Goal: Task Accomplishment & Management: Use online tool/utility

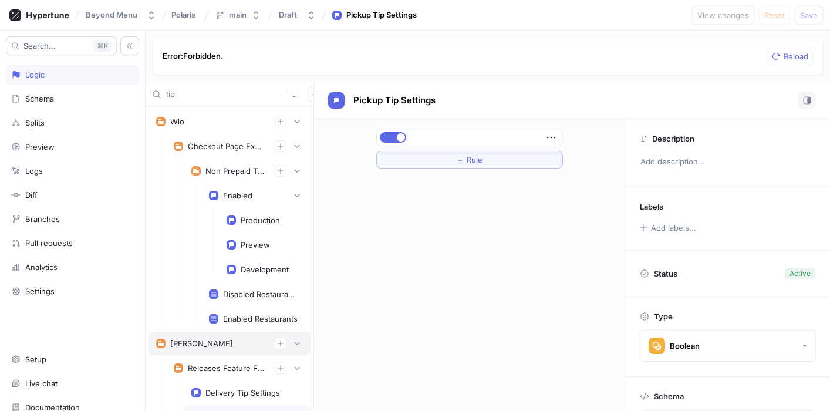
scroll to position [52, 0]
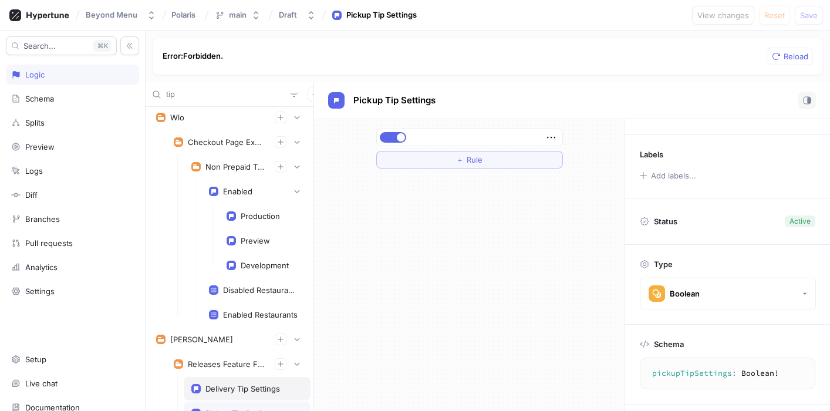
click at [252, 385] on div "Delivery Tip Settings" at bounding box center [242, 388] width 75 height 9
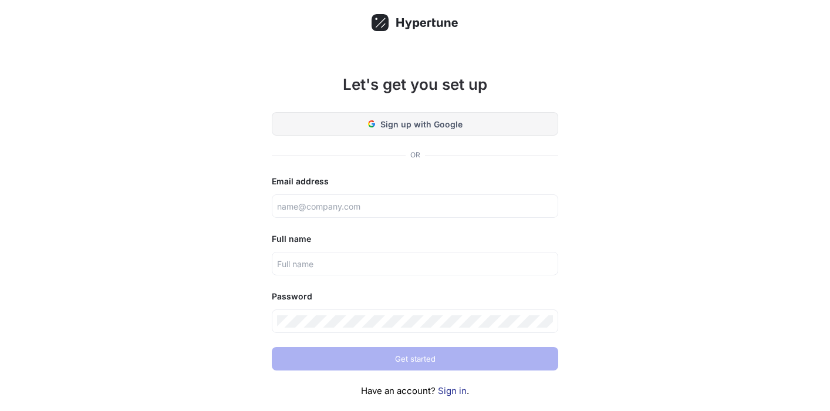
click at [409, 123] on span "Sign up with Google" at bounding box center [421, 124] width 82 height 12
click at [453, 392] on link "Sign in" at bounding box center [452, 390] width 29 height 11
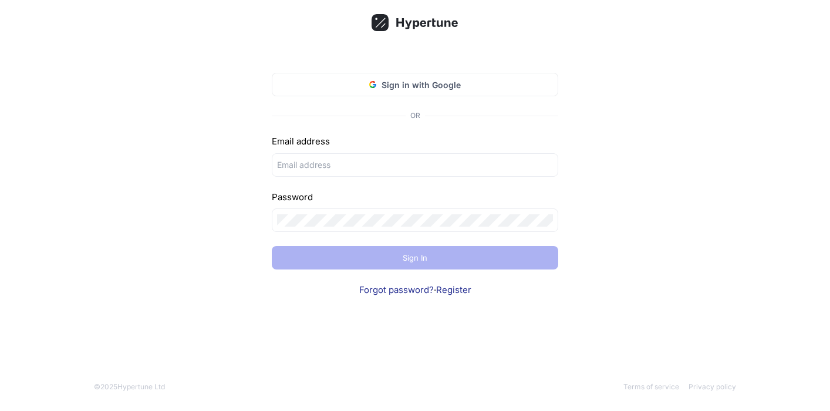
click at [397, 97] on div "Sign in with Google OR Email address Password Sign In Forgot password? · Regist…" at bounding box center [414, 177] width 305 height 257
click at [401, 82] on span "Sign in with Google" at bounding box center [420, 85] width 79 height 12
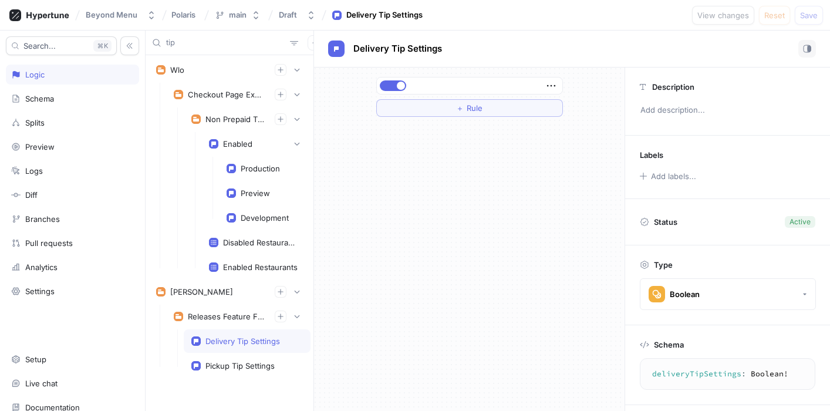
click at [261, 337] on div "Delivery Tip Settings" at bounding box center [242, 340] width 75 height 9
click at [299, 317] on icon "button" at bounding box center [296, 316] width 7 height 7
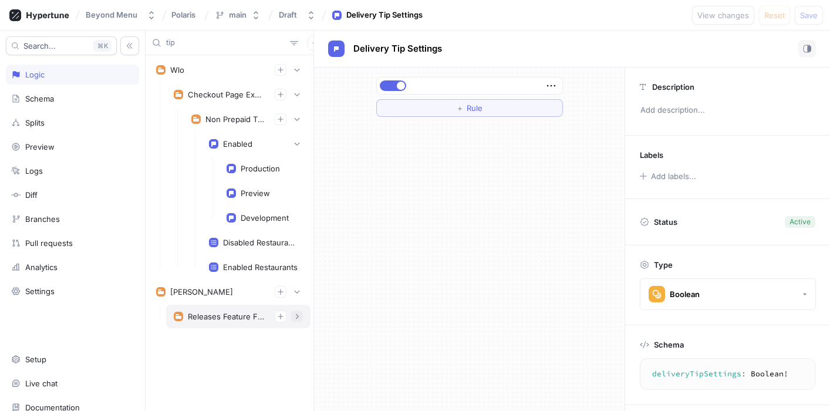
click at [299, 317] on icon "button" at bounding box center [296, 316] width 7 height 7
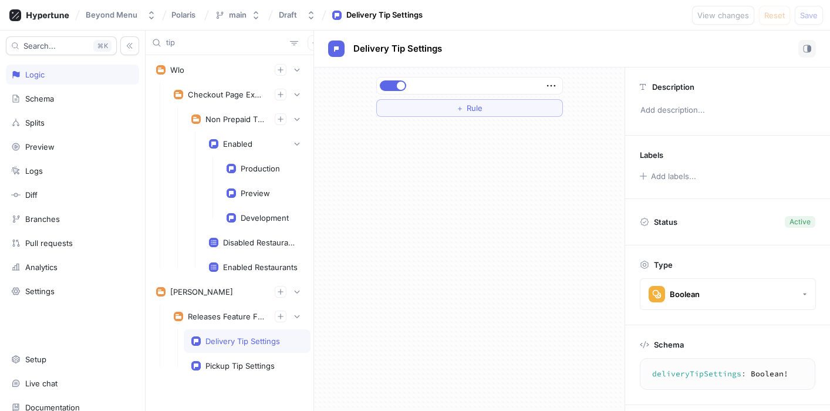
click at [267, 344] on div "Delivery Tip Settings" at bounding box center [242, 340] width 75 height 9
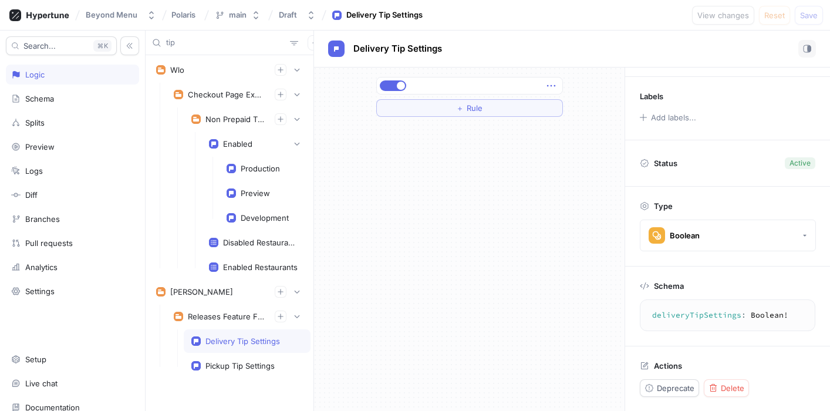
click at [550, 83] on icon "button" at bounding box center [550, 85] width 13 height 13
click at [477, 141] on div "＋ Rule" at bounding box center [469, 238] width 310 height 343
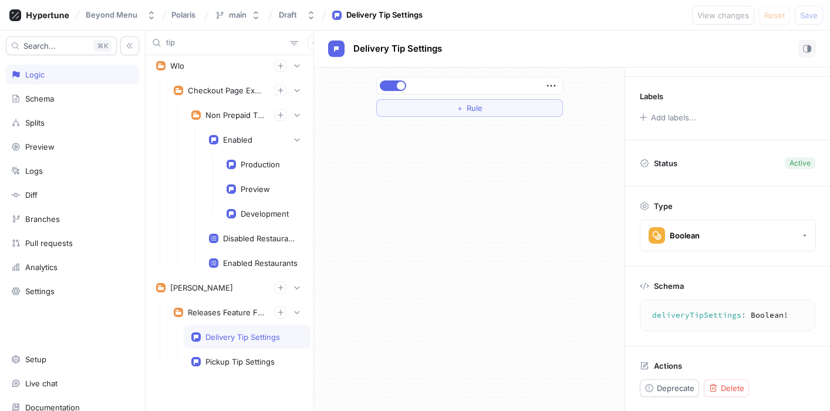
click at [495, 89] on div at bounding box center [469, 85] width 185 height 16
click at [462, 109] on span "＋" at bounding box center [460, 107] width 8 height 7
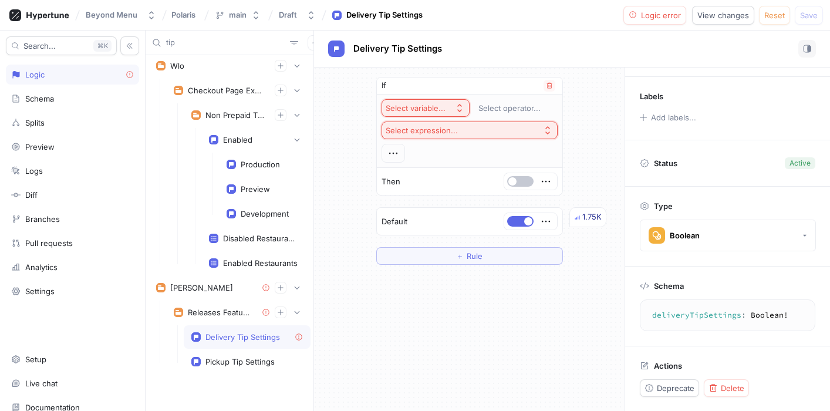
click at [455, 107] on icon "button" at bounding box center [459, 107] width 9 height 9
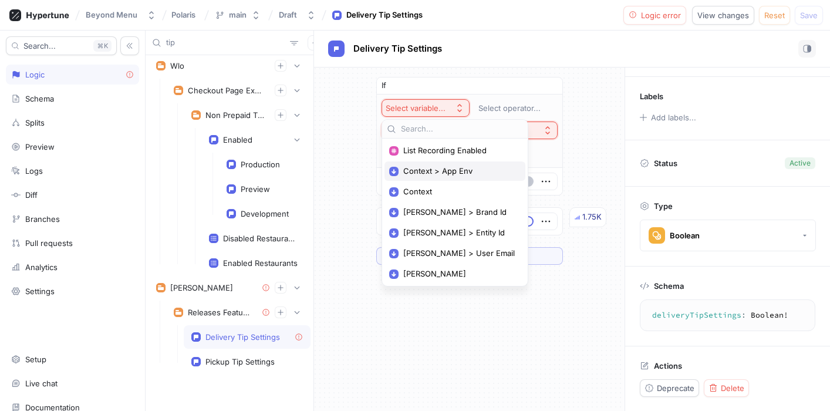
click at [452, 172] on span "Context > App Env" at bounding box center [458, 171] width 111 height 10
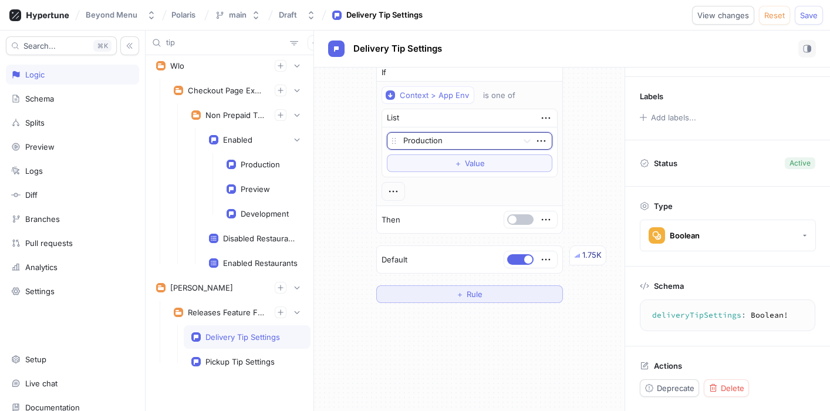
scroll to position [0, 0]
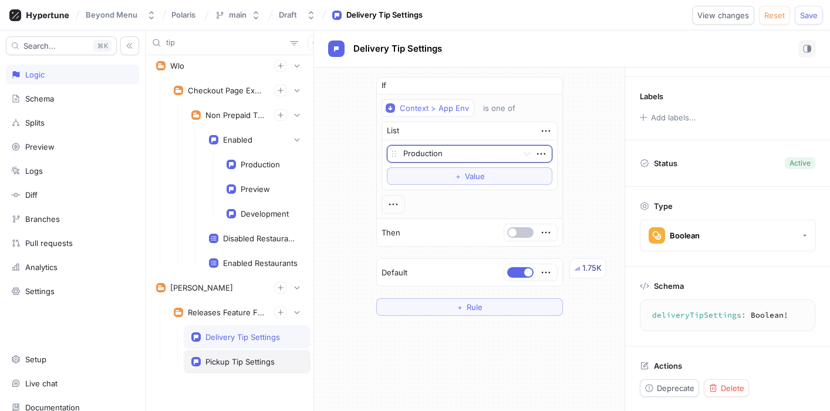
click at [219, 358] on div "Pickup Tip Settings" at bounding box center [239, 361] width 69 height 9
type textarea "pickupTipSettings: Boolean!"
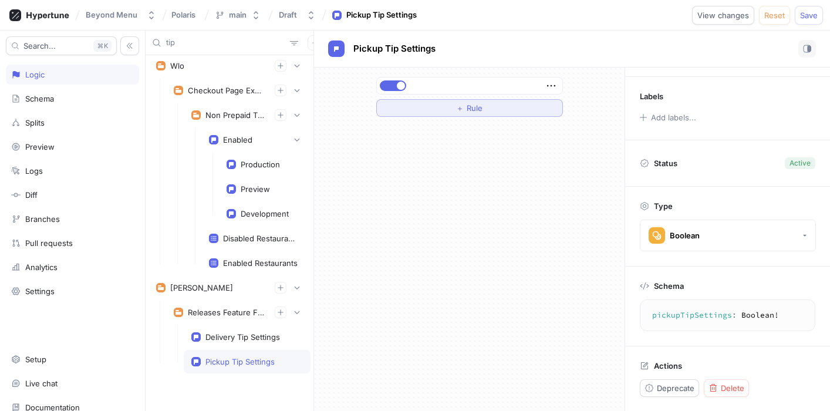
click at [426, 107] on button "＋ Rule" at bounding box center [469, 108] width 187 height 18
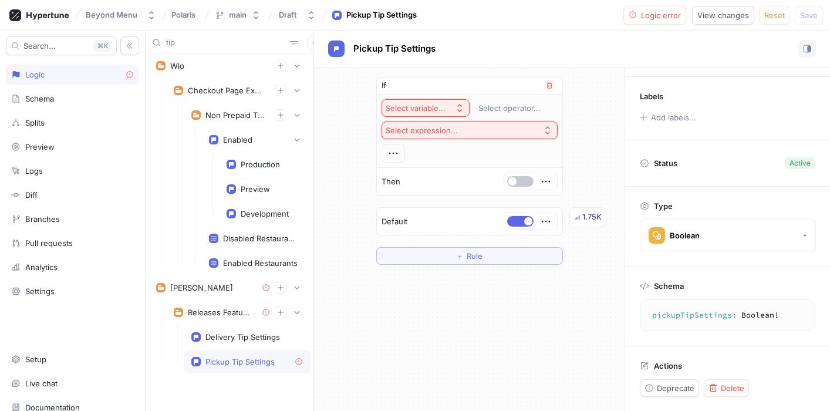
click at [451, 110] on button "Select variable..." at bounding box center [425, 108] width 88 height 18
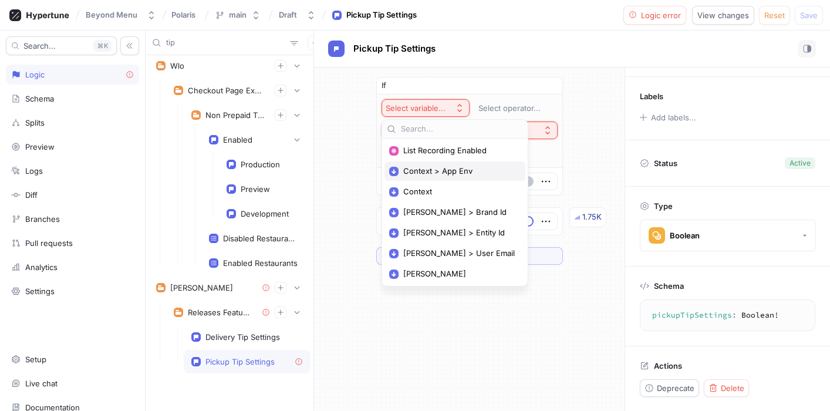
click at [429, 172] on span "Context > App Env" at bounding box center [458, 171] width 111 height 10
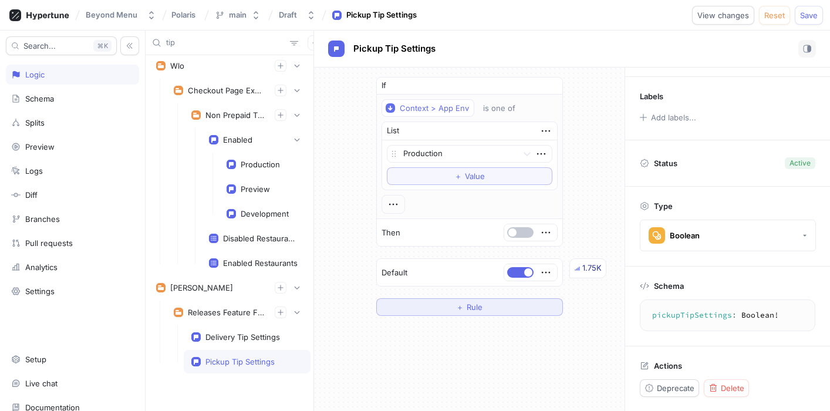
click at [500, 304] on button "＋ Rule" at bounding box center [469, 307] width 187 height 18
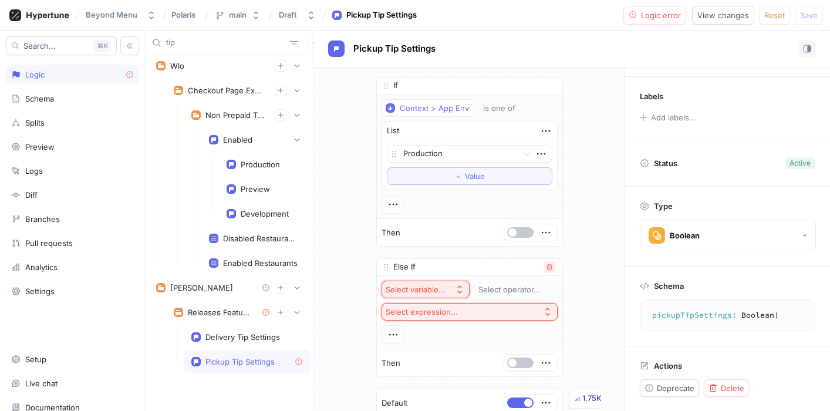
click at [549, 268] on icon "button" at bounding box center [549, 266] width 7 height 7
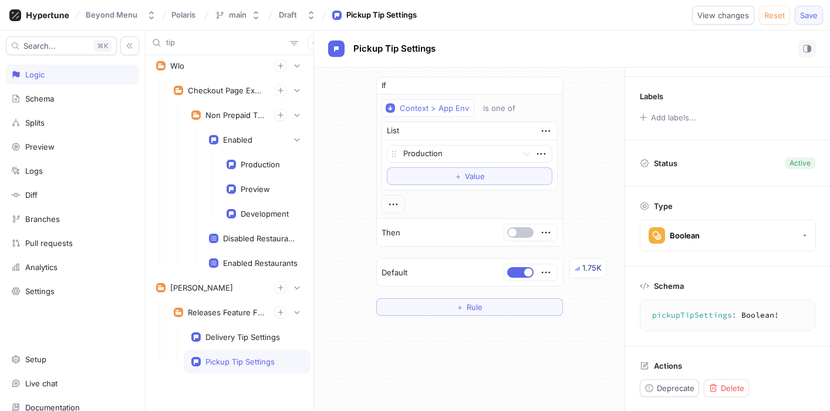
click at [804, 16] on span "Save" at bounding box center [809, 15] width 18 height 7
